Goal: Transaction & Acquisition: Book appointment/travel/reservation

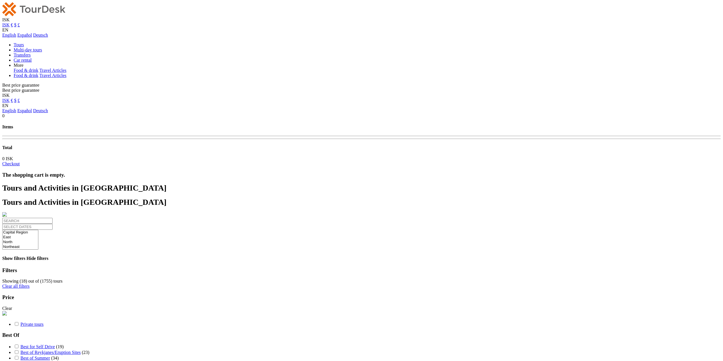
select select
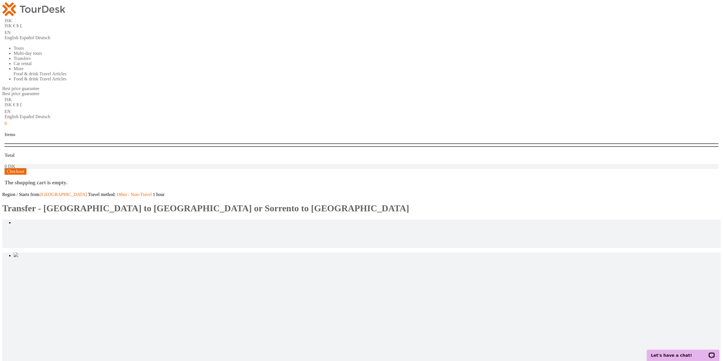
type input "2"
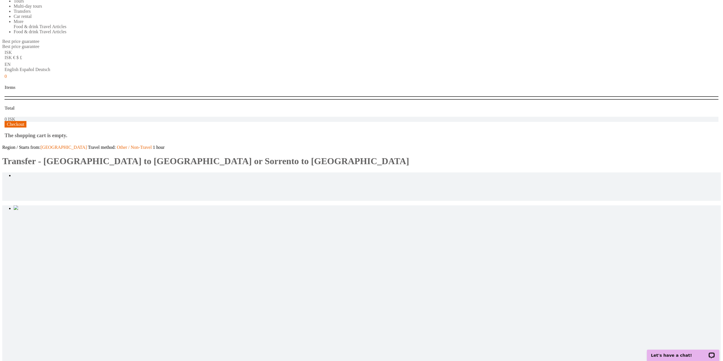
scroll to position [28, 0]
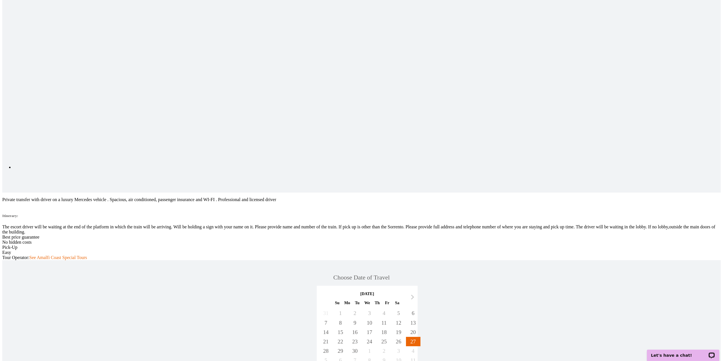
scroll to position [227, 0]
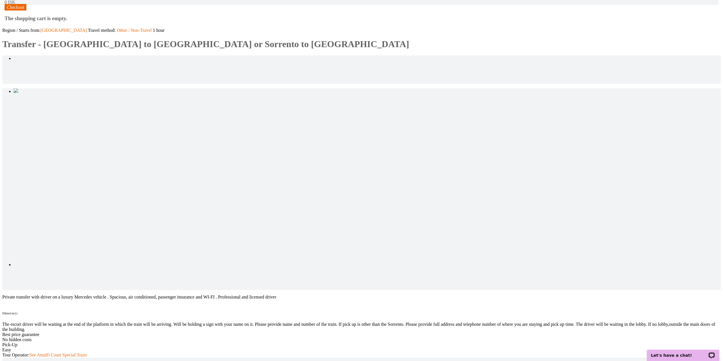
scroll to position [57, 0]
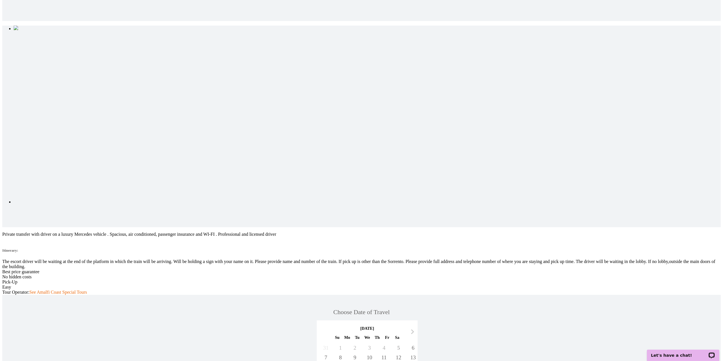
scroll to position [227, 0]
